Goal: Information Seeking & Learning: Learn about a topic

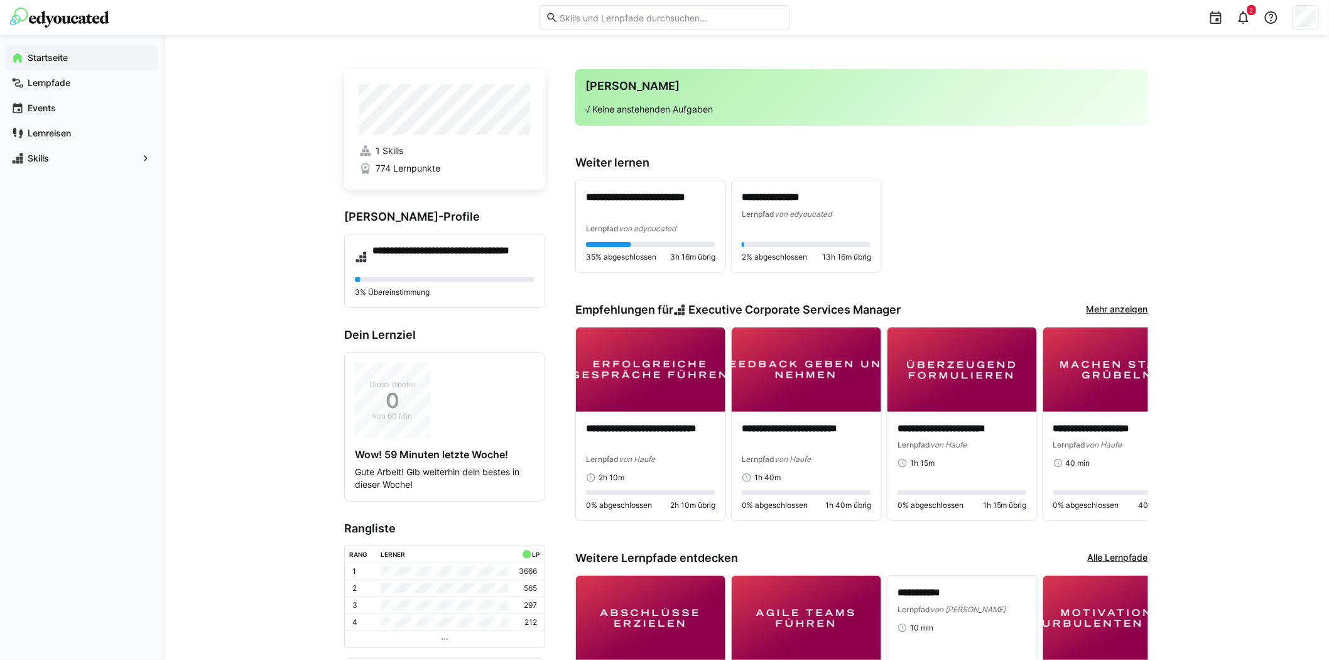
click at [667, 14] on input "text" at bounding box center [670, 17] width 225 height 11
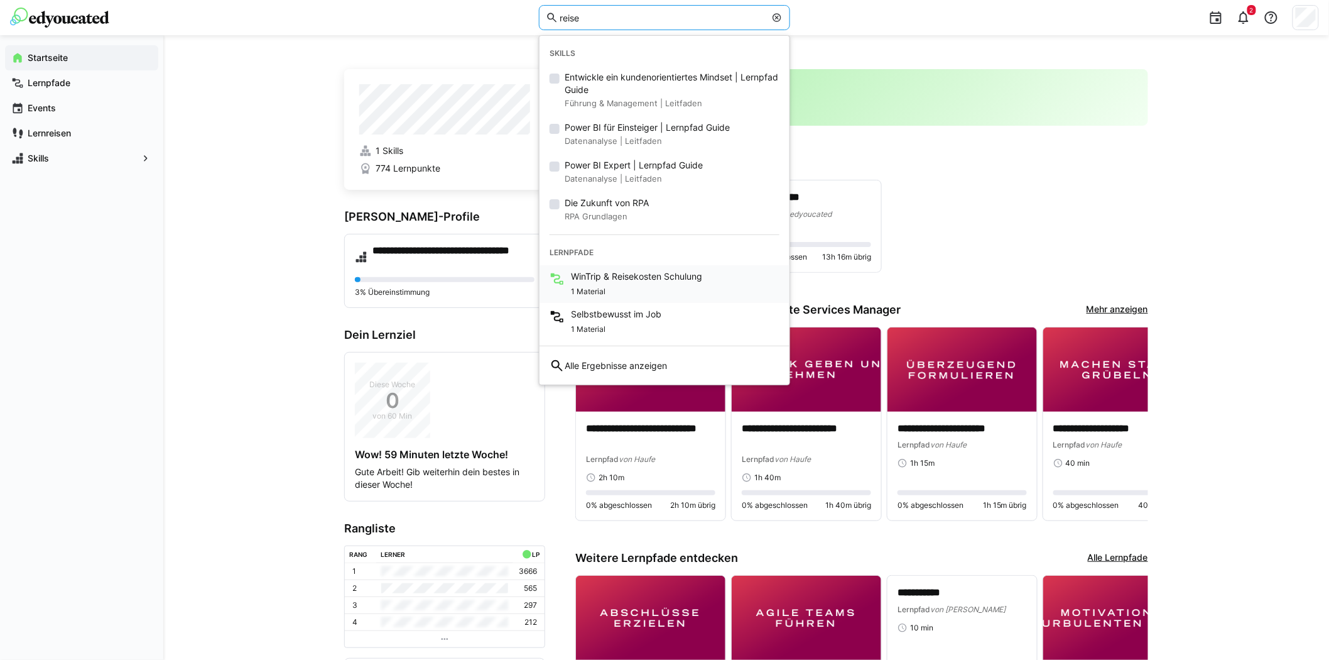
type input "reise"
click at [690, 278] on span "WinTrip & Reisekosten Schulung" at bounding box center [636, 276] width 131 height 13
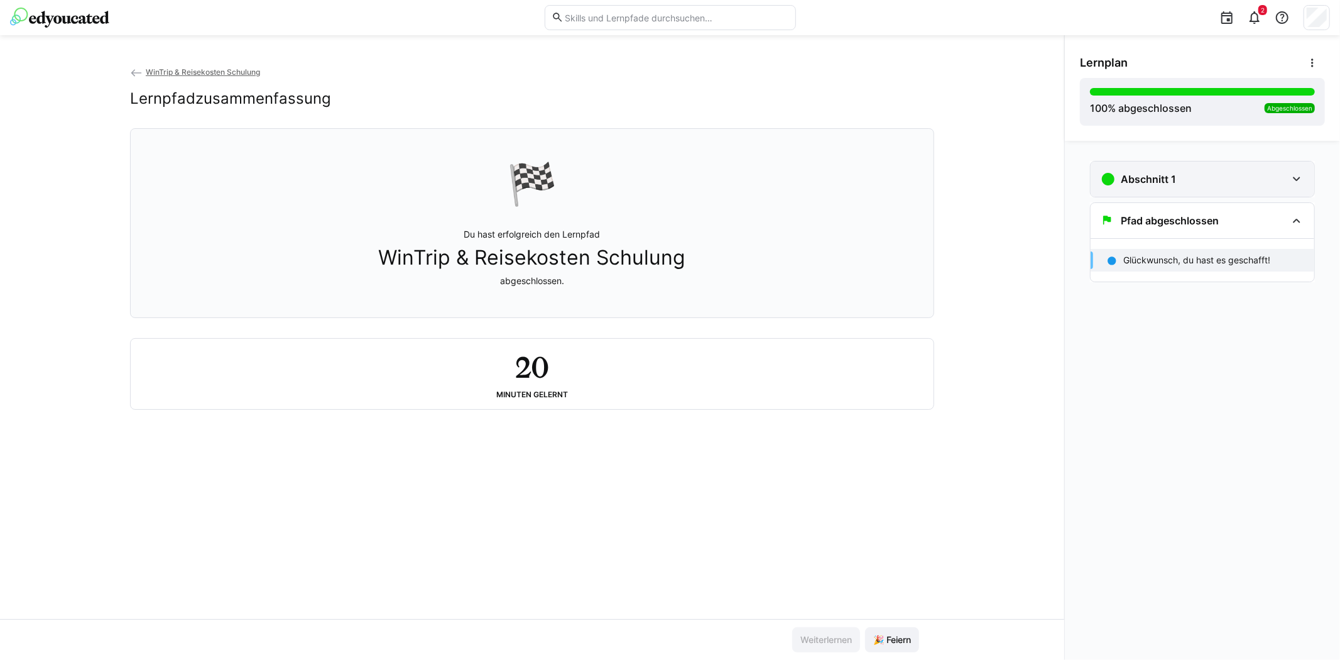
click at [1219, 173] on div "Abschnitt 1" at bounding box center [1194, 179] width 186 height 15
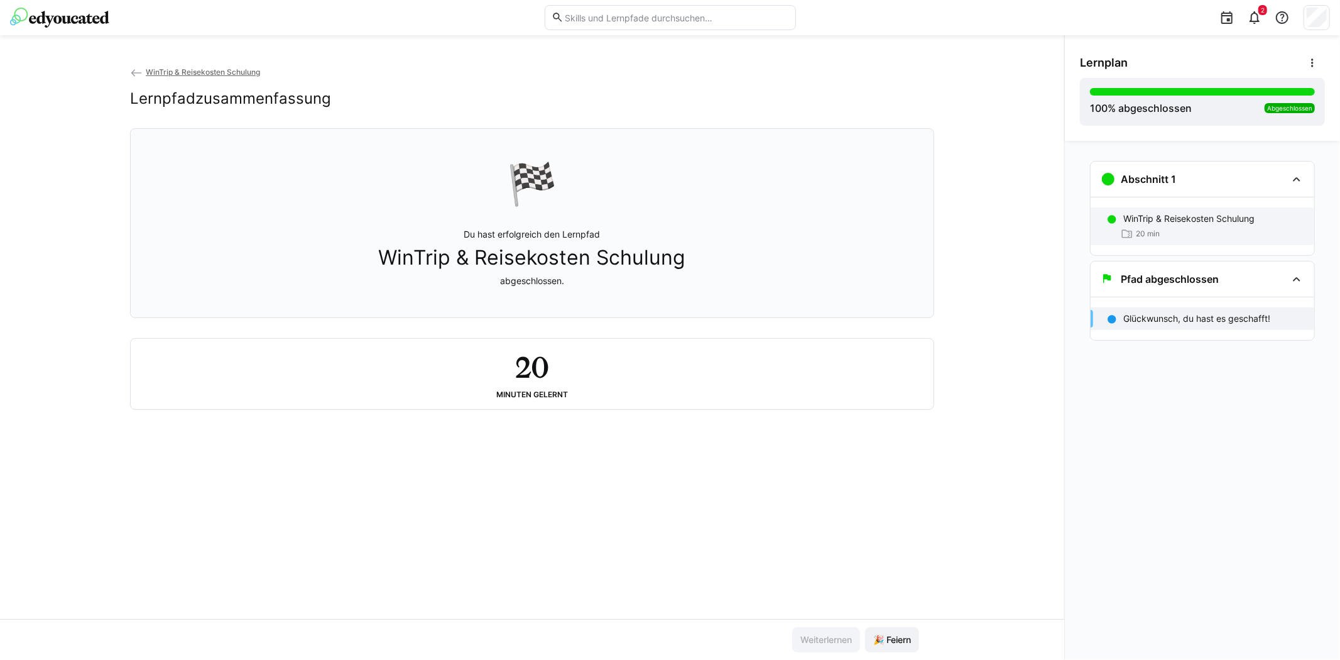
click at [1208, 228] on div "20 min" at bounding box center [1213, 233] width 181 height 13
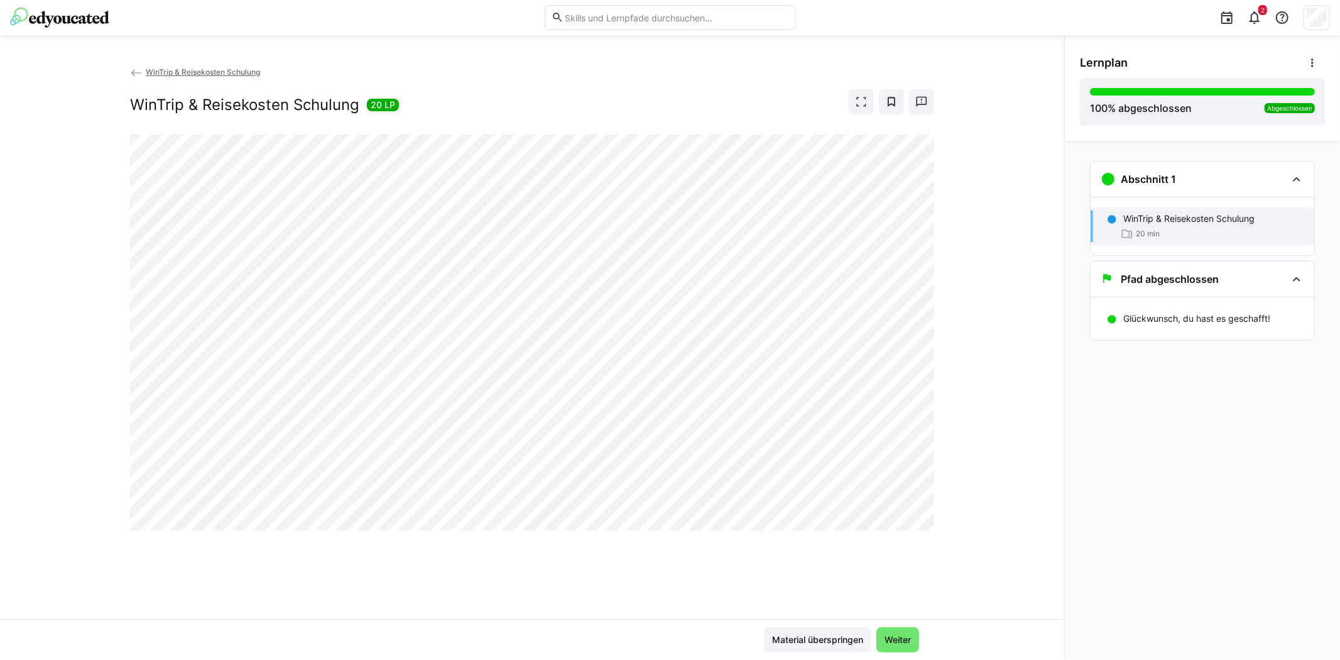
click at [967, 308] on div "WinTrip & Reisekosten Schulung WinTrip & Reisekosten Schulung 20 LP" at bounding box center [532, 341] width 1064 height 553
click at [708, 92] on div "WinTrip & Reisekosten Schulung 20 LP" at bounding box center [532, 101] width 804 height 25
